Goal: Entertainment & Leisure: Consume media (video, audio)

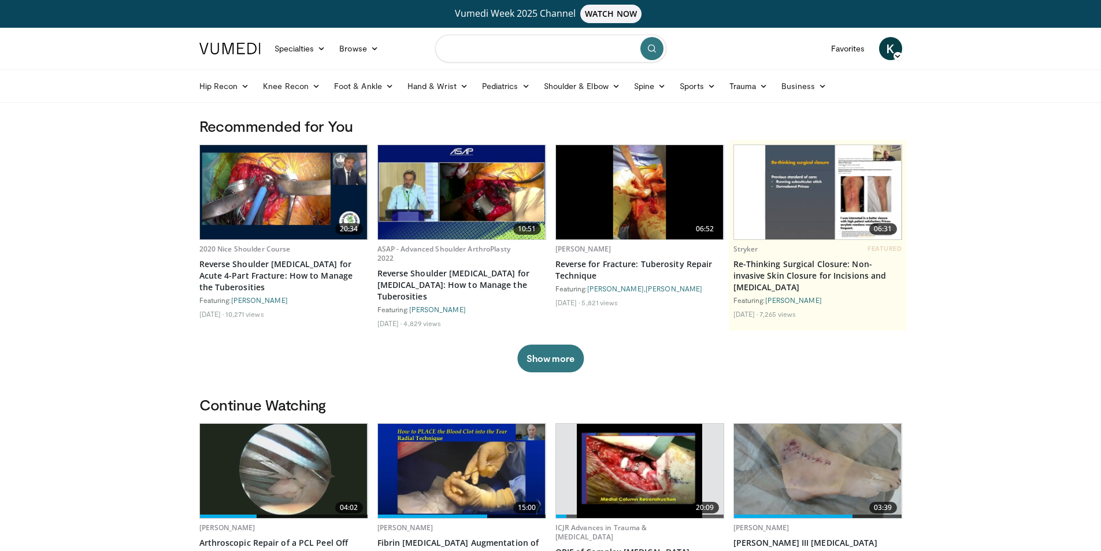
click at [497, 54] on input "Search topics, interventions" at bounding box center [550, 49] width 231 height 28
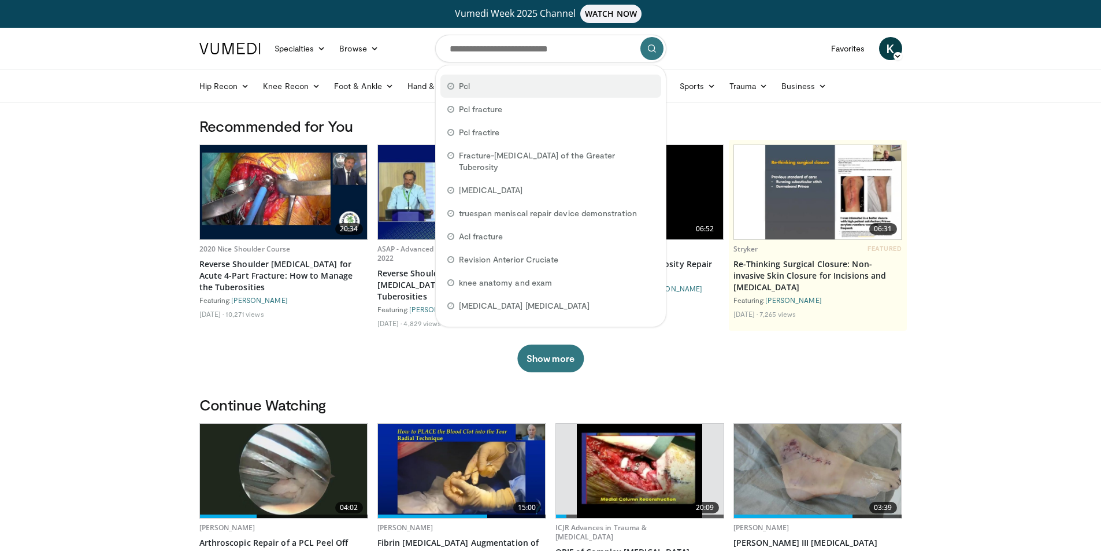
click at [468, 87] on span "Pcl" at bounding box center [464, 86] width 11 height 12
type input "***"
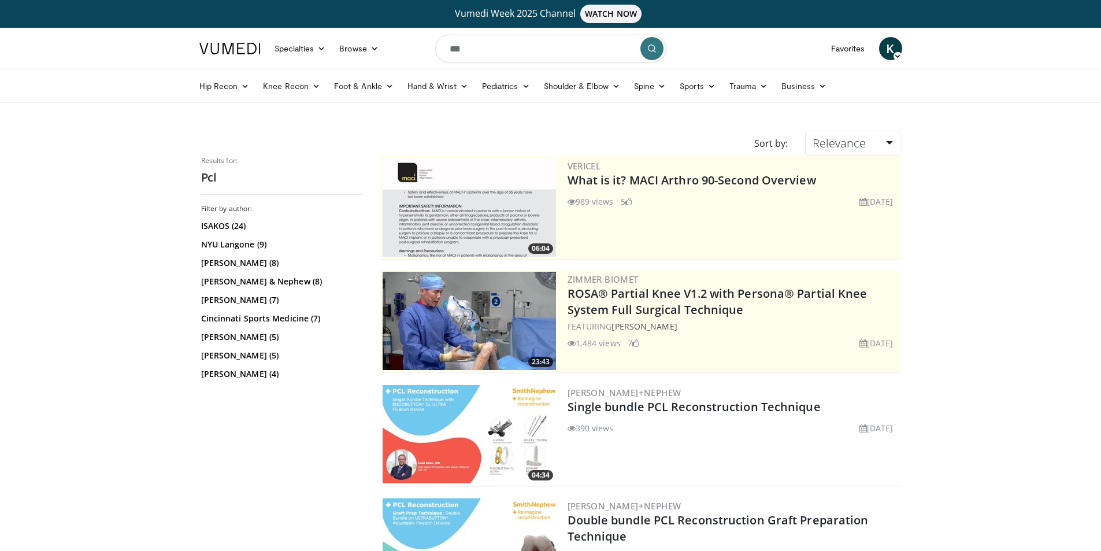
click at [481, 50] on input "***" at bounding box center [550, 49] width 231 height 28
type input "**********"
click at [652, 44] on icon "submit" at bounding box center [651, 48] width 9 height 9
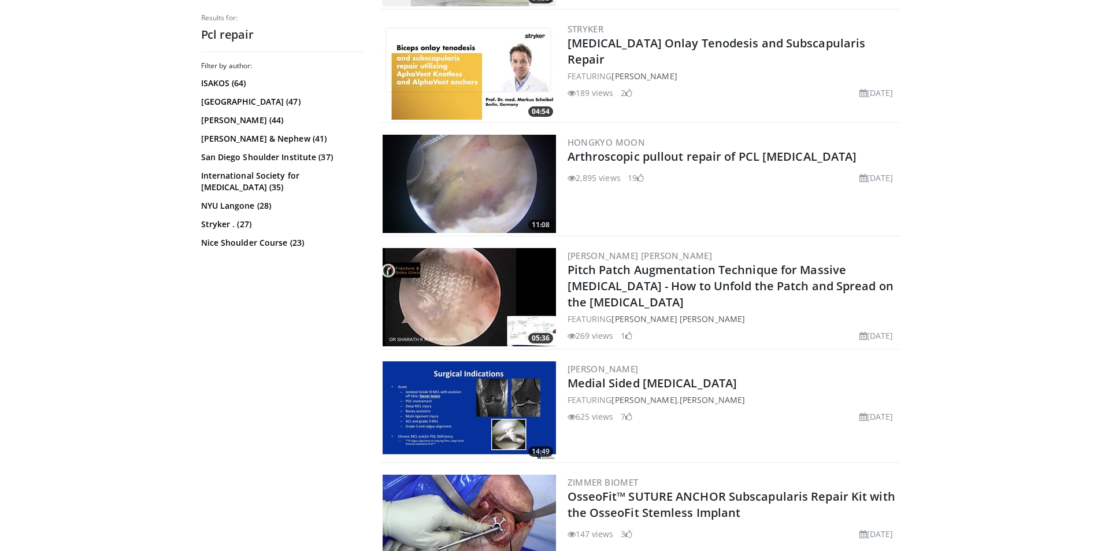
scroll to position [2196, 0]
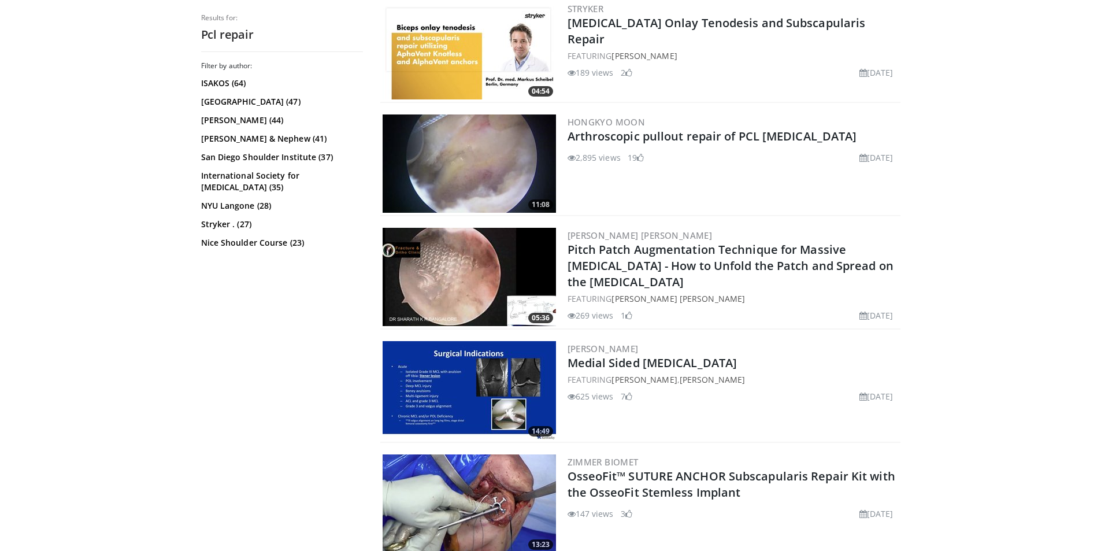
click at [521, 162] on img at bounding box center [468, 163] width 173 height 98
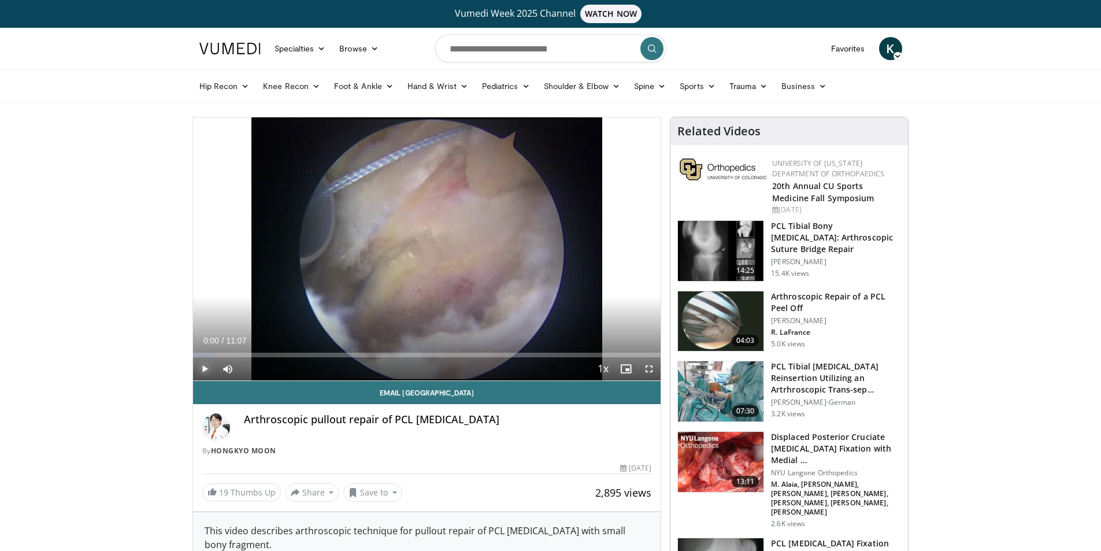
click at [205, 367] on span "Video Player" at bounding box center [204, 368] width 23 height 23
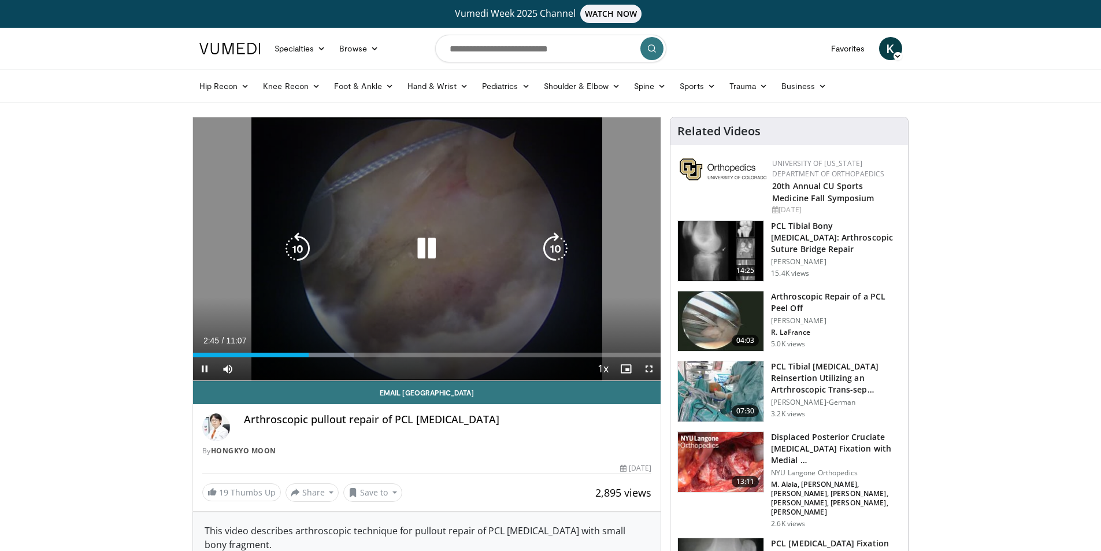
click at [426, 254] on icon "Video Player" at bounding box center [426, 248] width 32 height 32
click at [419, 245] on icon "Video Player" at bounding box center [426, 248] width 32 height 32
click at [557, 192] on div "10 seconds Tap to unmute" at bounding box center [427, 248] width 468 height 263
click at [416, 248] on icon "Video Player" at bounding box center [426, 248] width 32 height 32
click at [528, 170] on div "10 seconds Tap to unmute" at bounding box center [427, 248] width 468 height 263
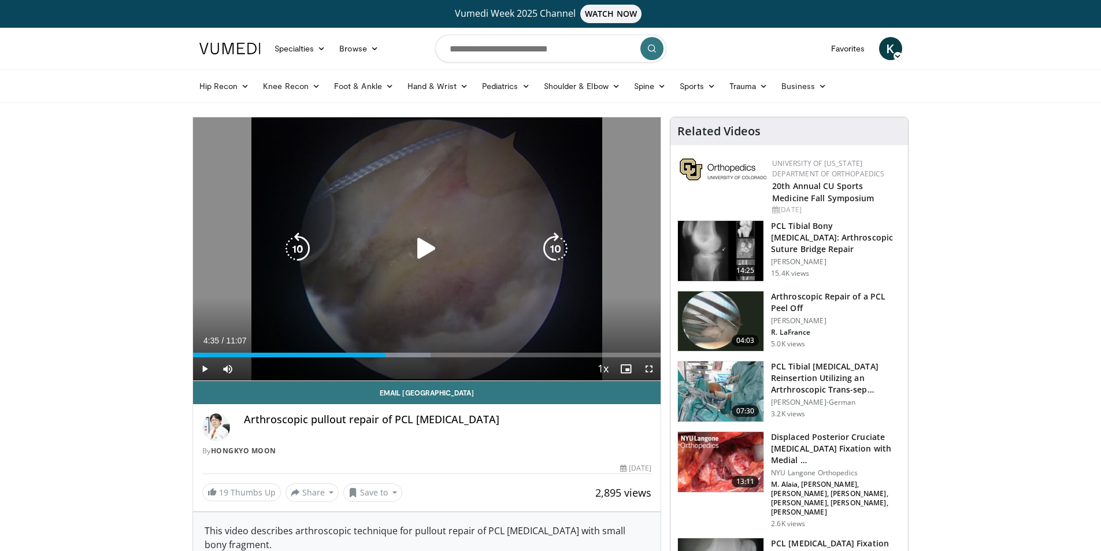
click at [528, 170] on div "10 seconds Tap to unmute" at bounding box center [427, 248] width 468 height 263
click at [429, 242] on icon "Video Player" at bounding box center [426, 248] width 32 height 32
click at [424, 240] on icon "Video Player" at bounding box center [426, 248] width 32 height 32
click at [421, 246] on icon "Video Player" at bounding box center [426, 248] width 32 height 32
click at [408, 154] on div "10 seconds Tap to unmute" at bounding box center [427, 248] width 468 height 263
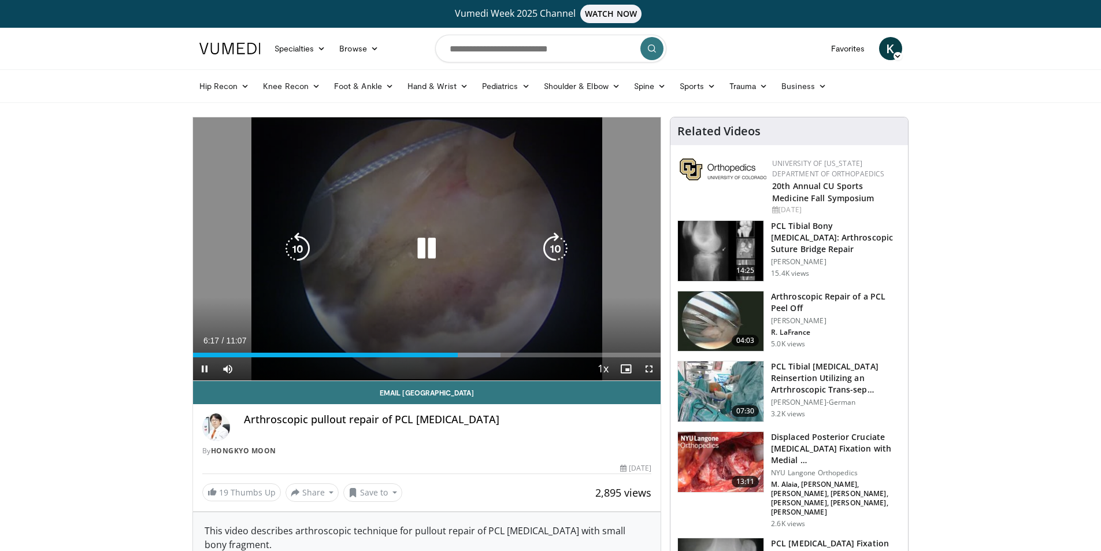
click at [492, 164] on div "10 seconds Tap to unmute" at bounding box center [427, 248] width 468 height 263
click at [535, 138] on div "10 seconds Tap to unmute" at bounding box center [427, 248] width 468 height 263
click at [424, 248] on icon "Video Player" at bounding box center [426, 248] width 32 height 32
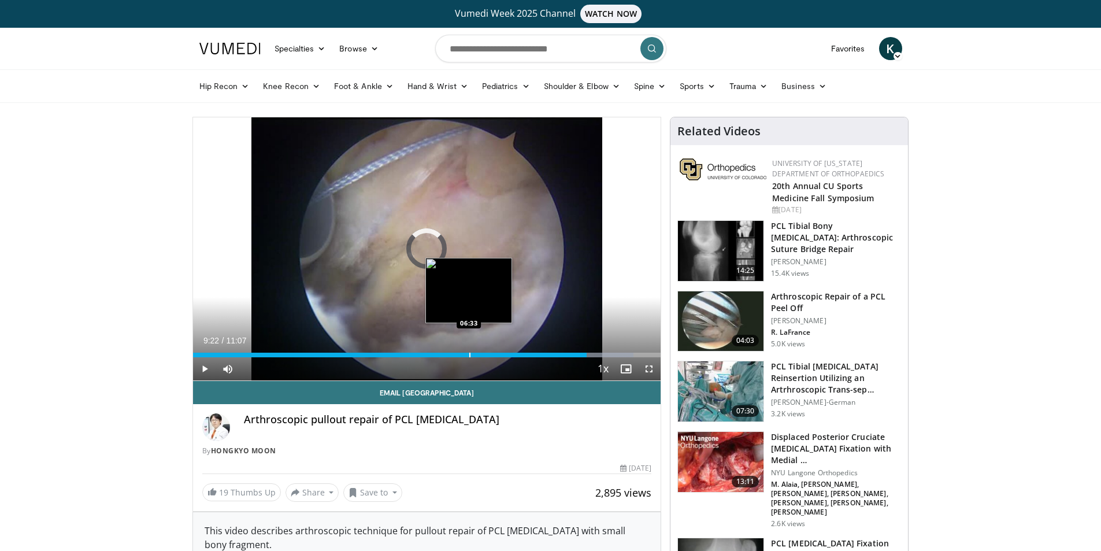
click at [469, 353] on div "Progress Bar" at bounding box center [469, 354] width 1 height 5
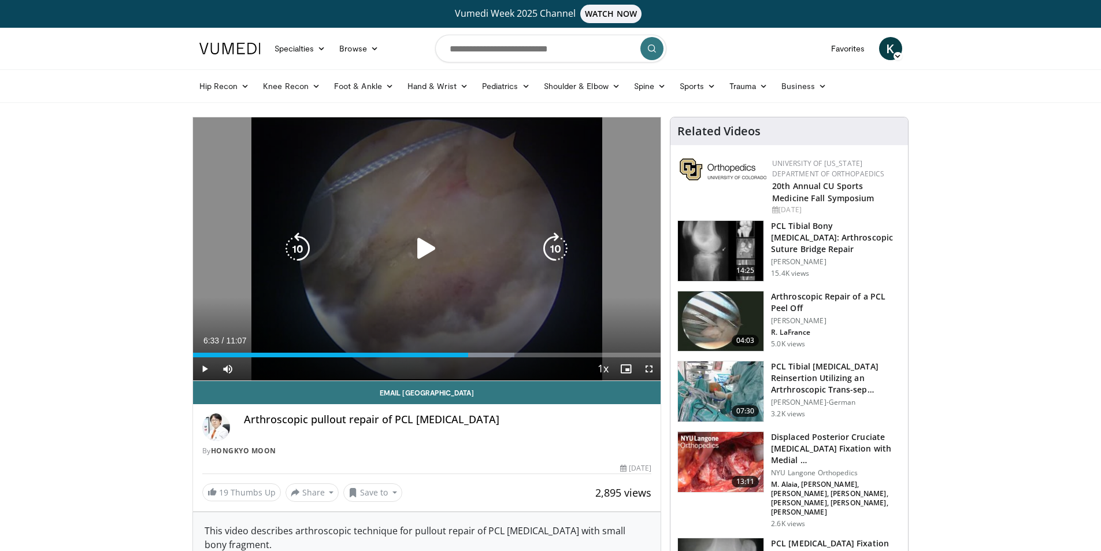
click at [424, 248] on icon "Video Player" at bounding box center [426, 248] width 32 height 32
click at [541, 192] on div "10 seconds Tap to unmute" at bounding box center [427, 248] width 468 height 263
click at [425, 240] on icon "Video Player" at bounding box center [426, 248] width 32 height 32
click at [422, 243] on icon "Video Player" at bounding box center [426, 248] width 32 height 32
click at [428, 247] on icon "Video Player" at bounding box center [426, 248] width 32 height 32
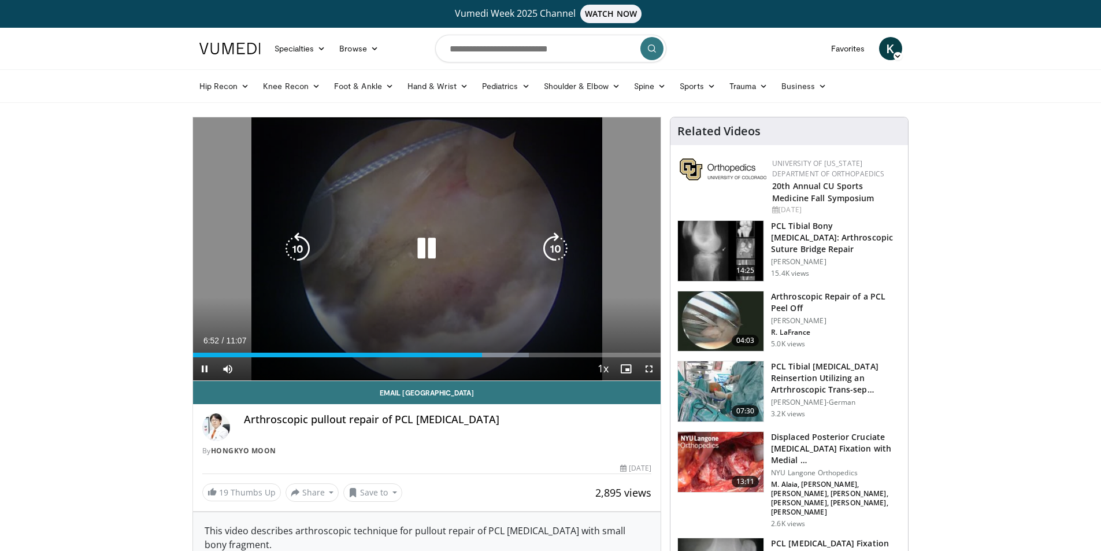
click at [422, 244] on icon "Video Player" at bounding box center [426, 248] width 32 height 32
click at [426, 246] on icon "Video Player" at bounding box center [426, 248] width 32 height 32
click at [502, 187] on div "10 seconds Tap to unmute" at bounding box center [427, 248] width 468 height 263
click at [412, 245] on icon "Video Player" at bounding box center [426, 248] width 32 height 32
click at [421, 247] on icon "Video Player" at bounding box center [426, 248] width 32 height 32
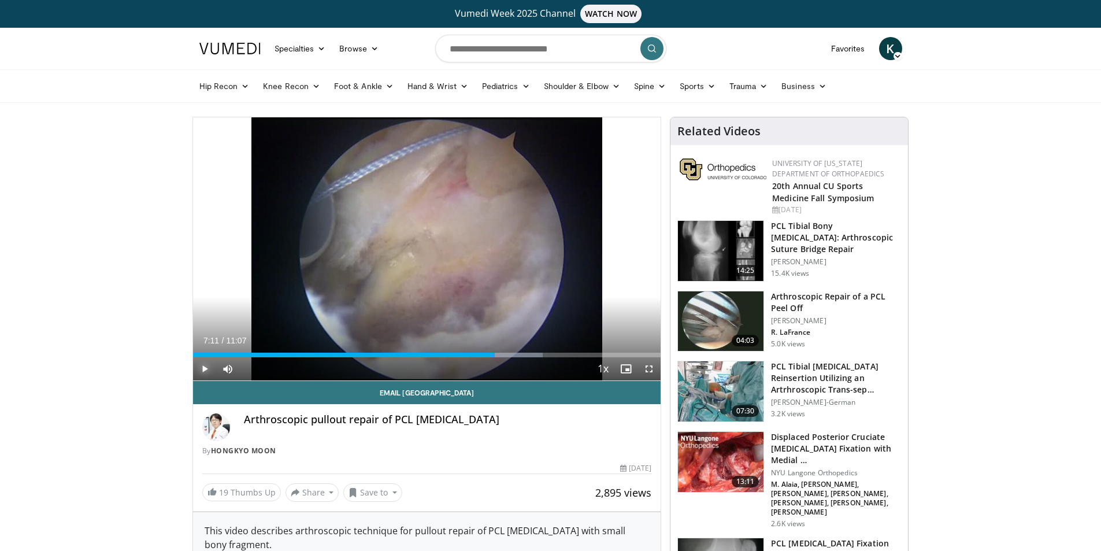
click at [203, 368] on span "Video Player" at bounding box center [204, 368] width 23 height 23
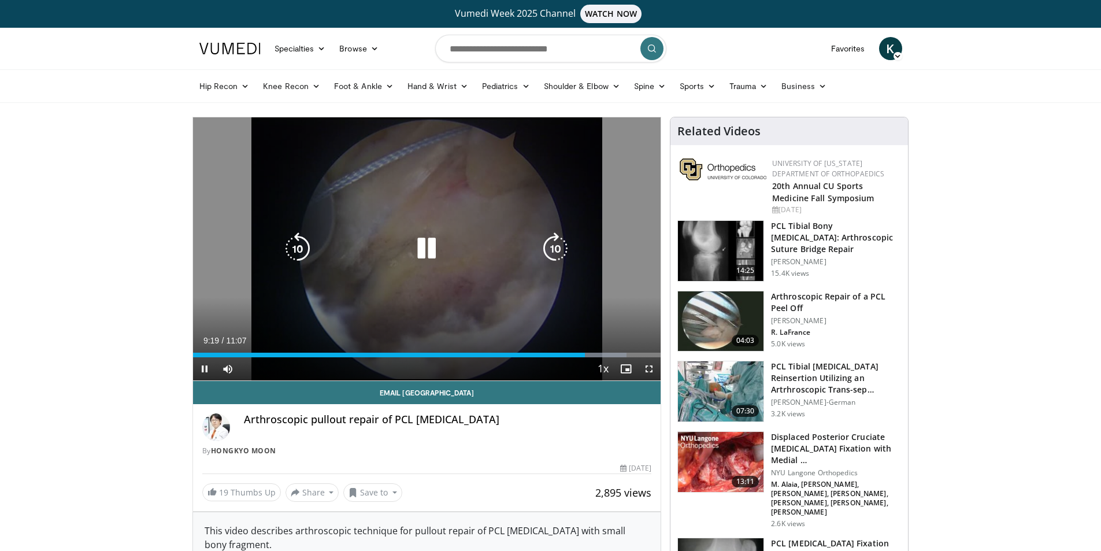
click at [422, 251] on icon "Video Player" at bounding box center [426, 248] width 32 height 32
